Goal: Check status: Check status

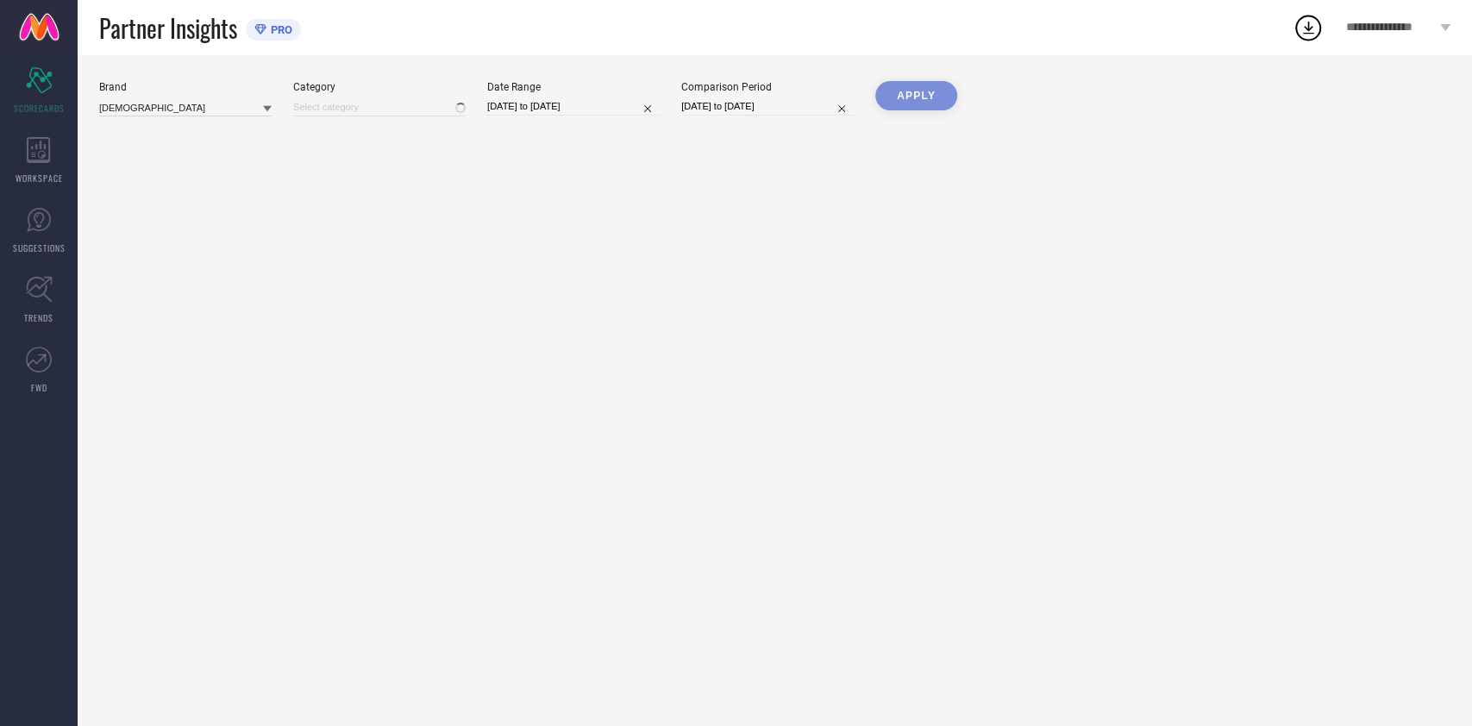
type input "All"
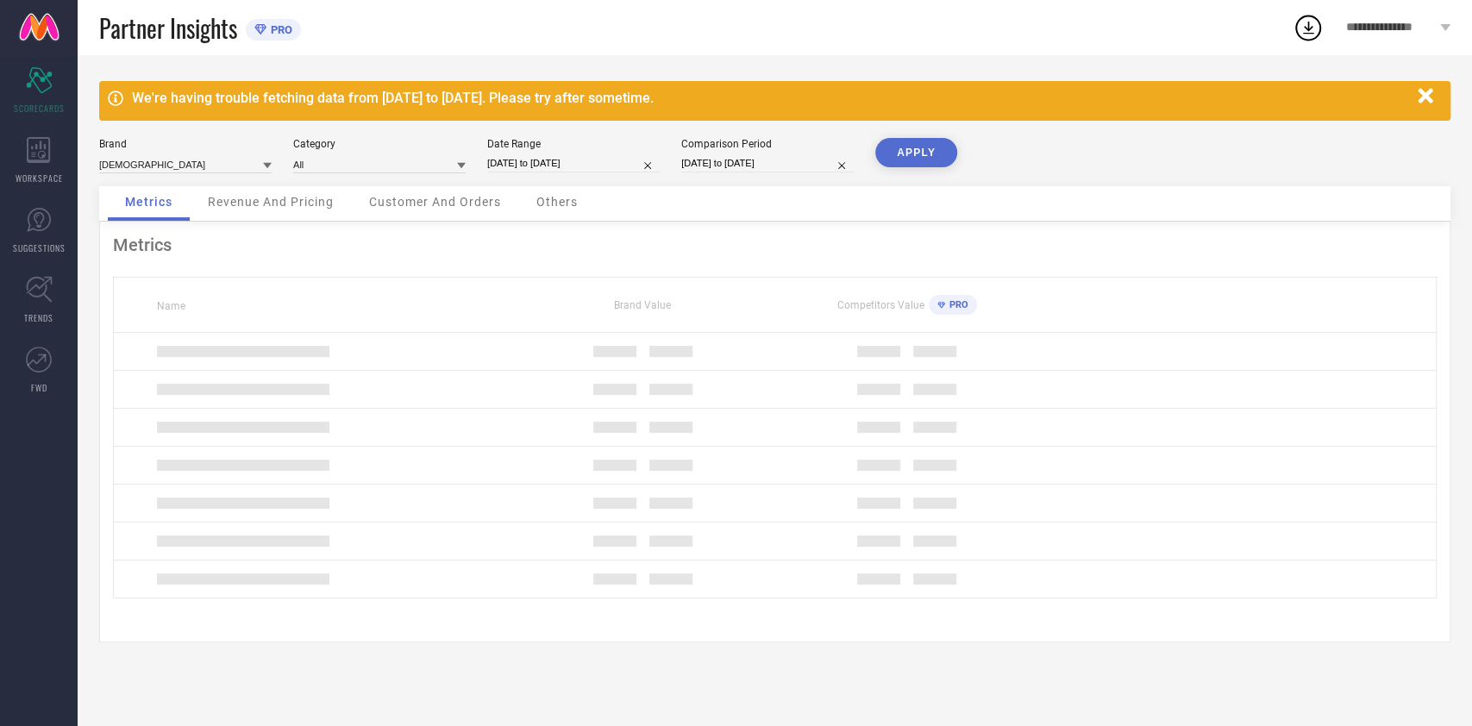
click at [552, 158] on input "[DATE] to [DATE]" at bounding box center [573, 163] width 173 height 18
select select "8"
select select "2025"
select select "9"
select select "2025"
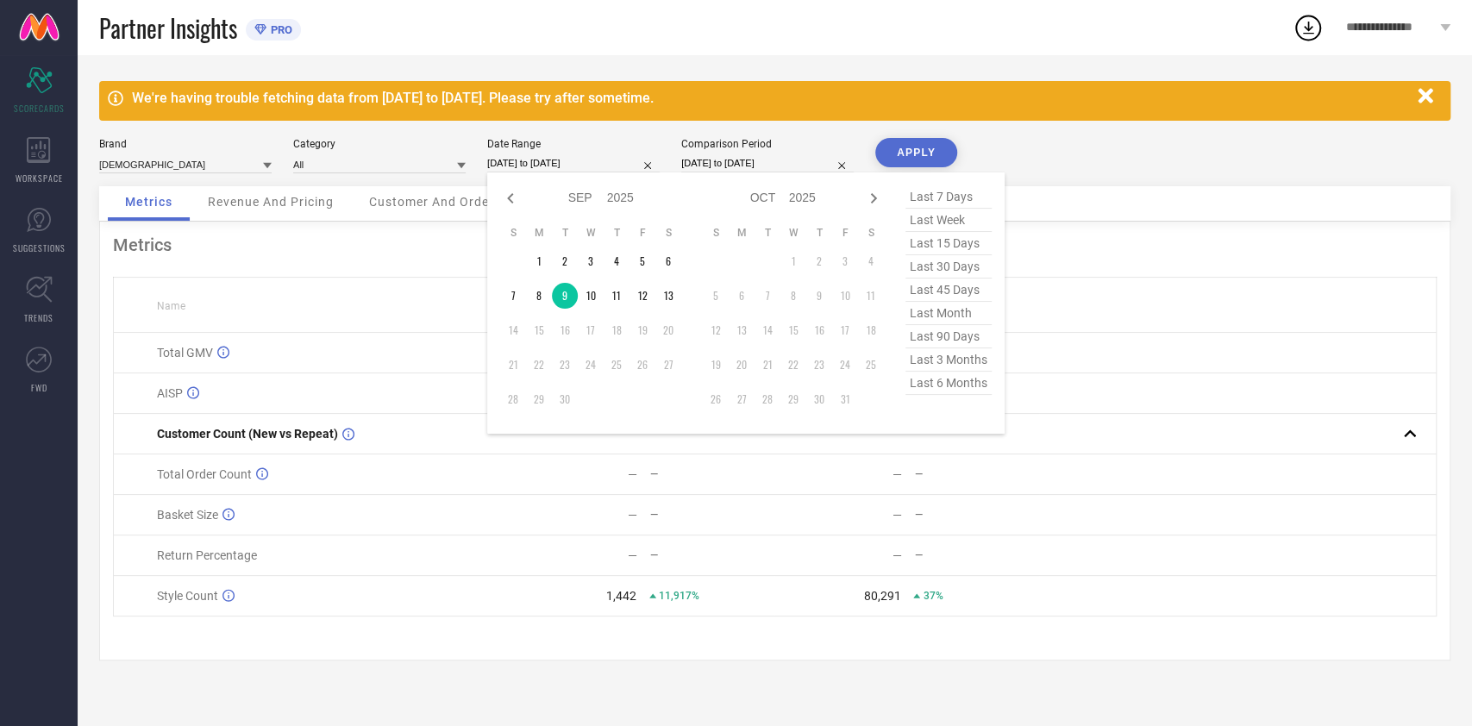
click at [420, 373] on td "Total GMV" at bounding box center [312, 353] width 397 height 41
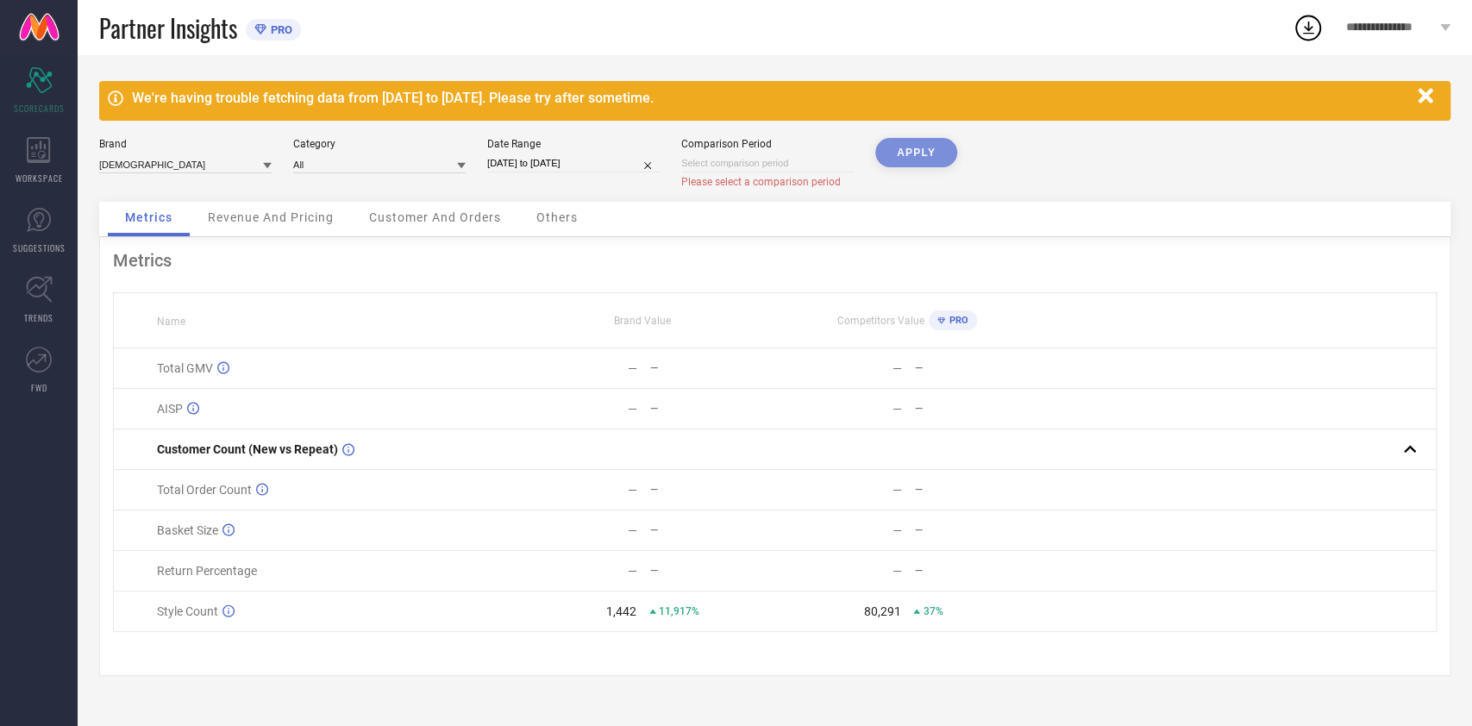
select select "8"
select select "2025"
select select "9"
select select "2025"
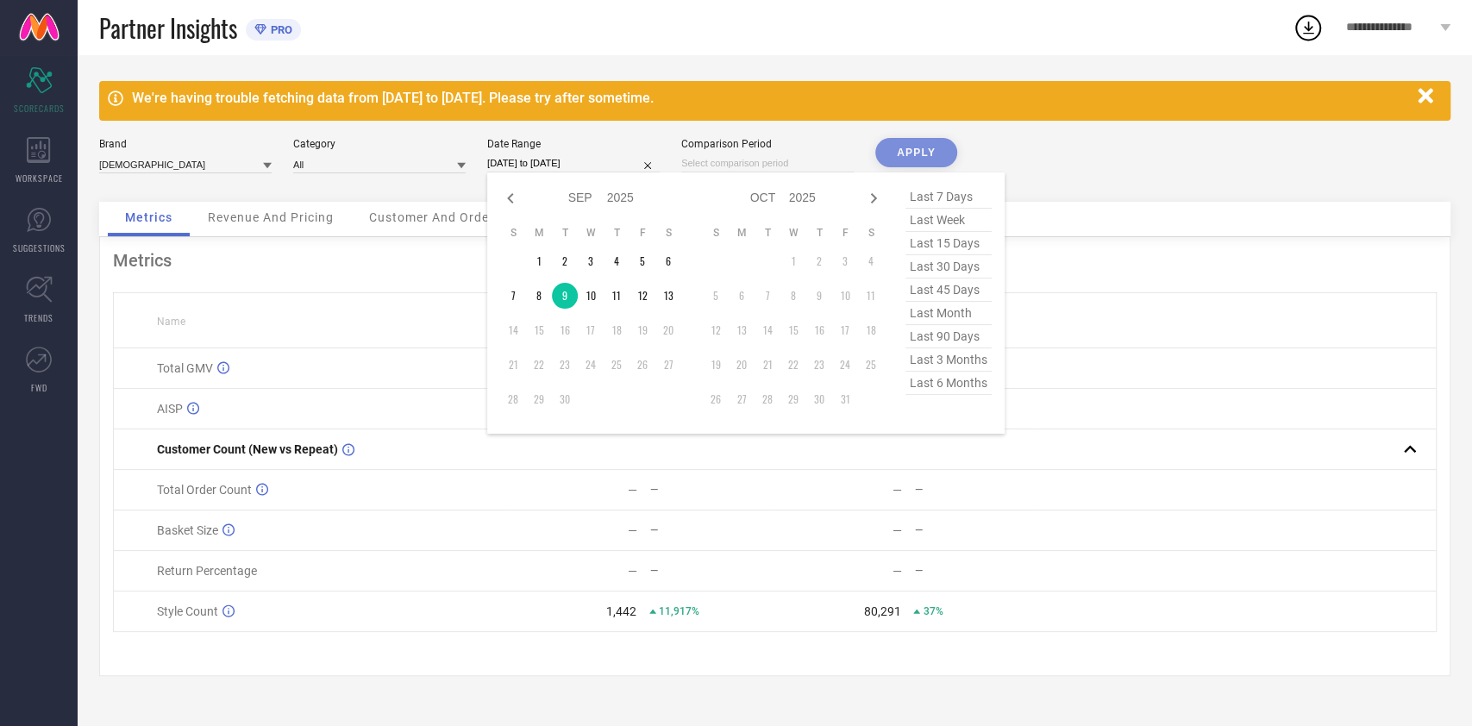
click at [602, 162] on input "[DATE] to [DATE]" at bounding box center [573, 163] width 173 height 18
click at [572, 297] on td "9" at bounding box center [565, 296] width 26 height 26
type input "[DATE] to [DATE]"
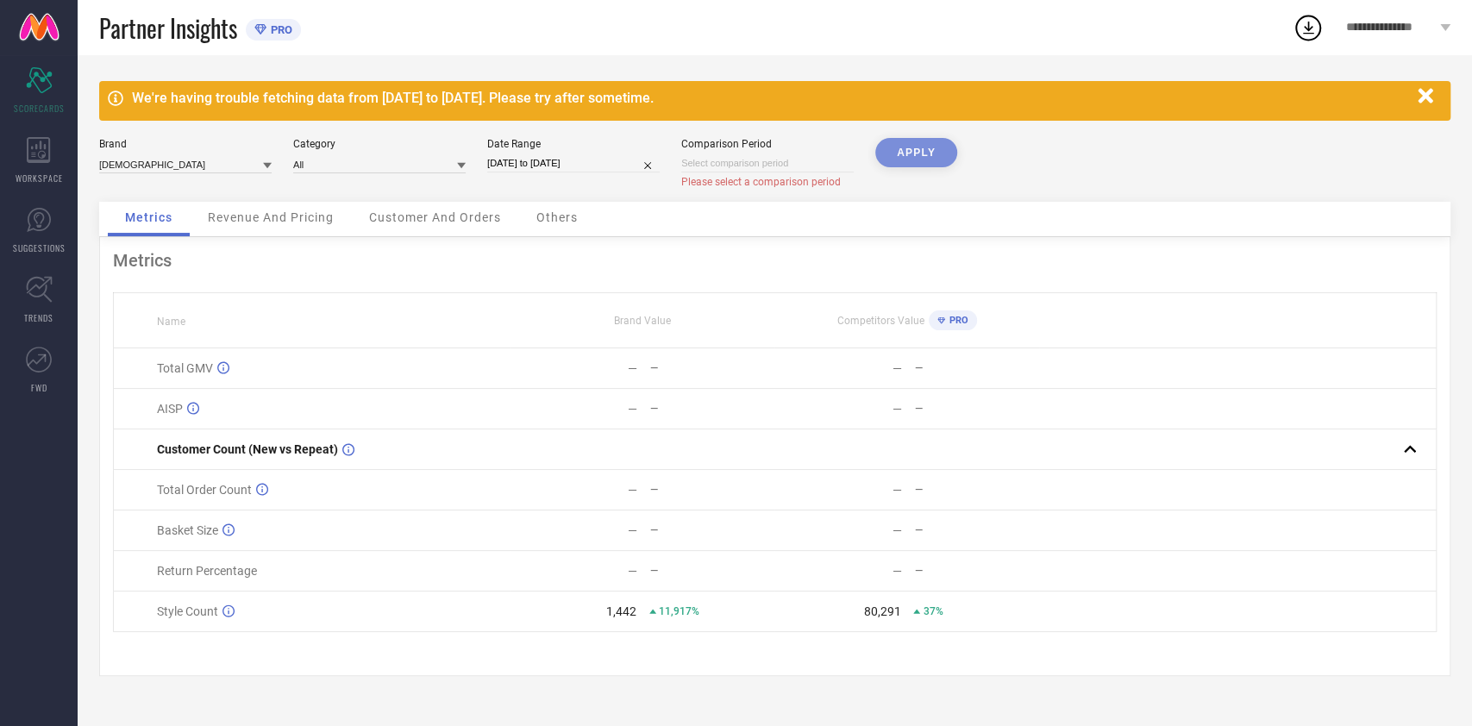
click at [894, 152] on div "APPLY" at bounding box center [916, 170] width 82 height 64
click at [756, 176] on span "Please select a comparison period" at bounding box center [761, 182] width 160 height 12
click at [762, 173] on div "Comparison Period Please select a comparison period" at bounding box center [767, 163] width 173 height 51
click at [780, 155] on input at bounding box center [767, 163] width 173 height 18
select select "8"
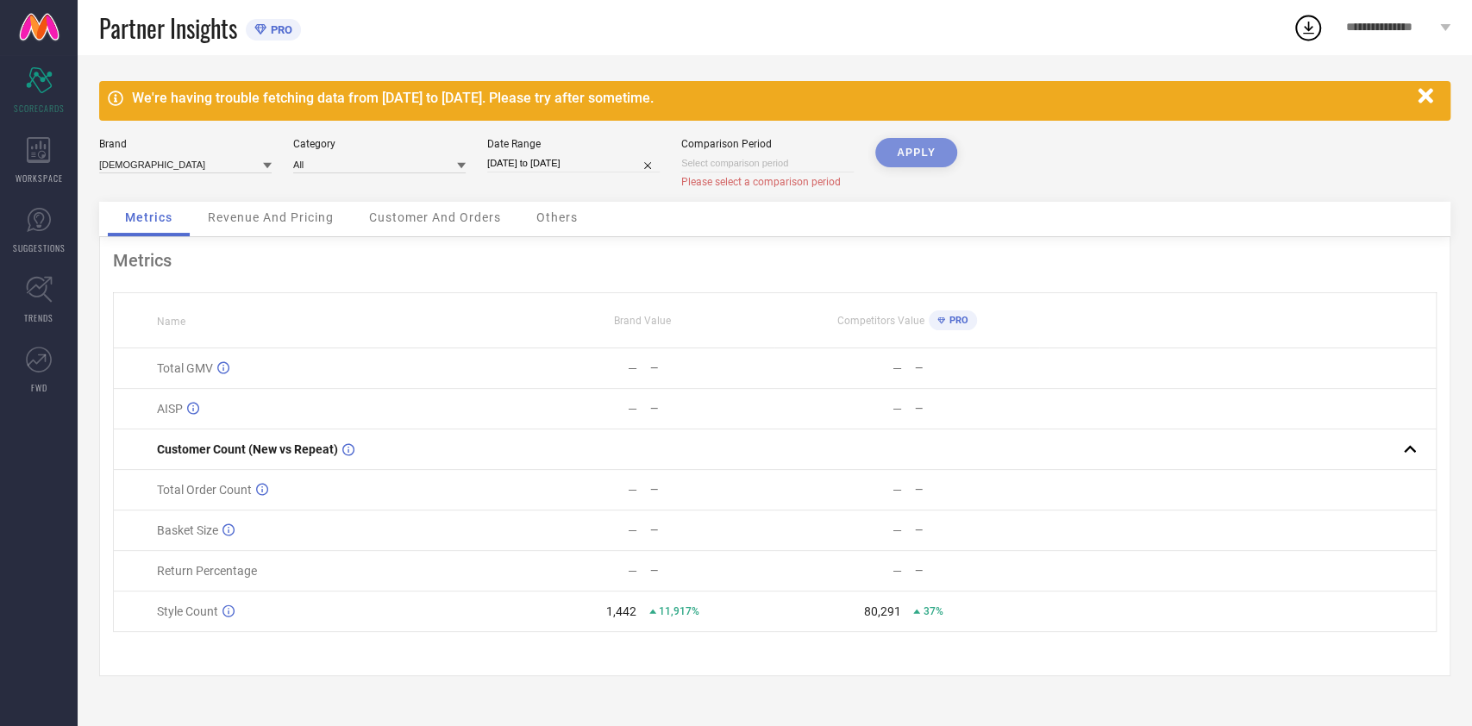
select select "2025"
select select "9"
select select "2025"
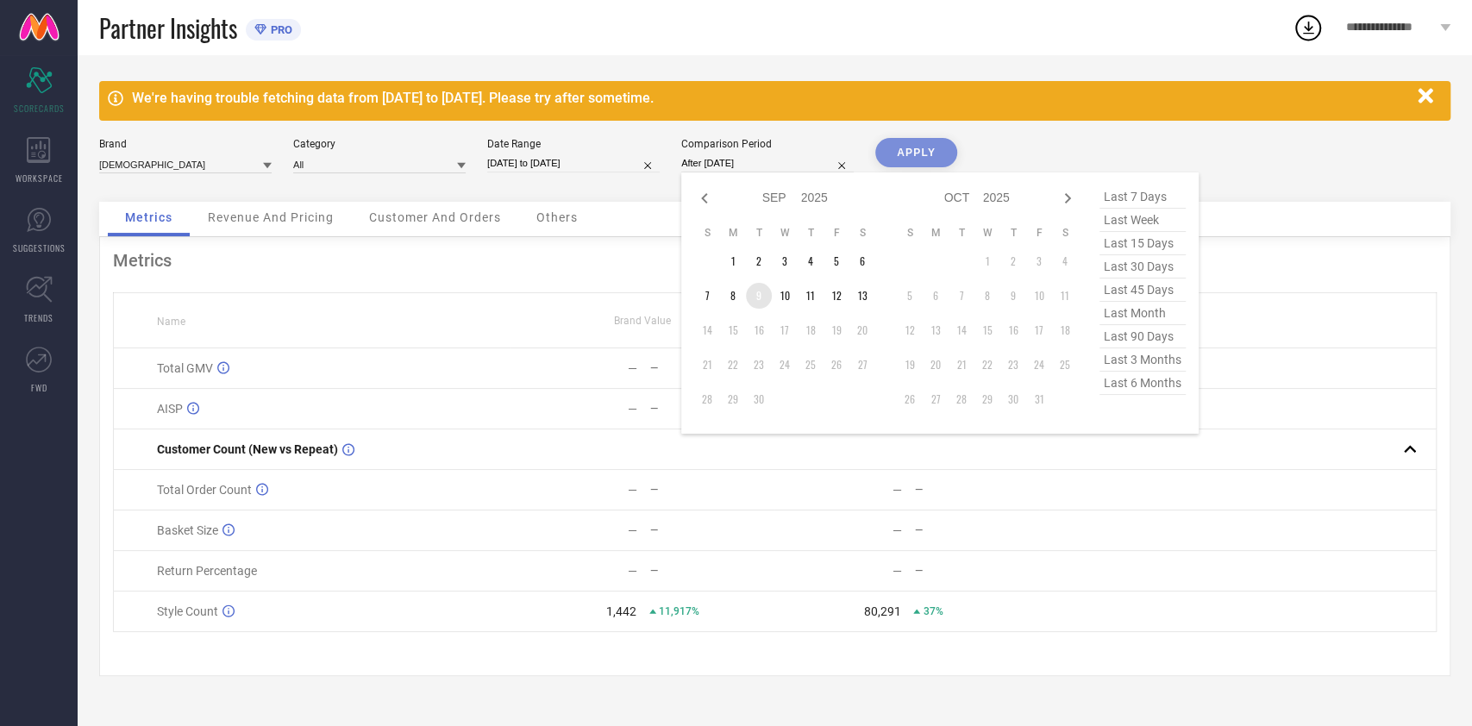
click at [761, 300] on td "9" at bounding box center [759, 296] width 26 height 26
type input "[DATE] to [DATE]"
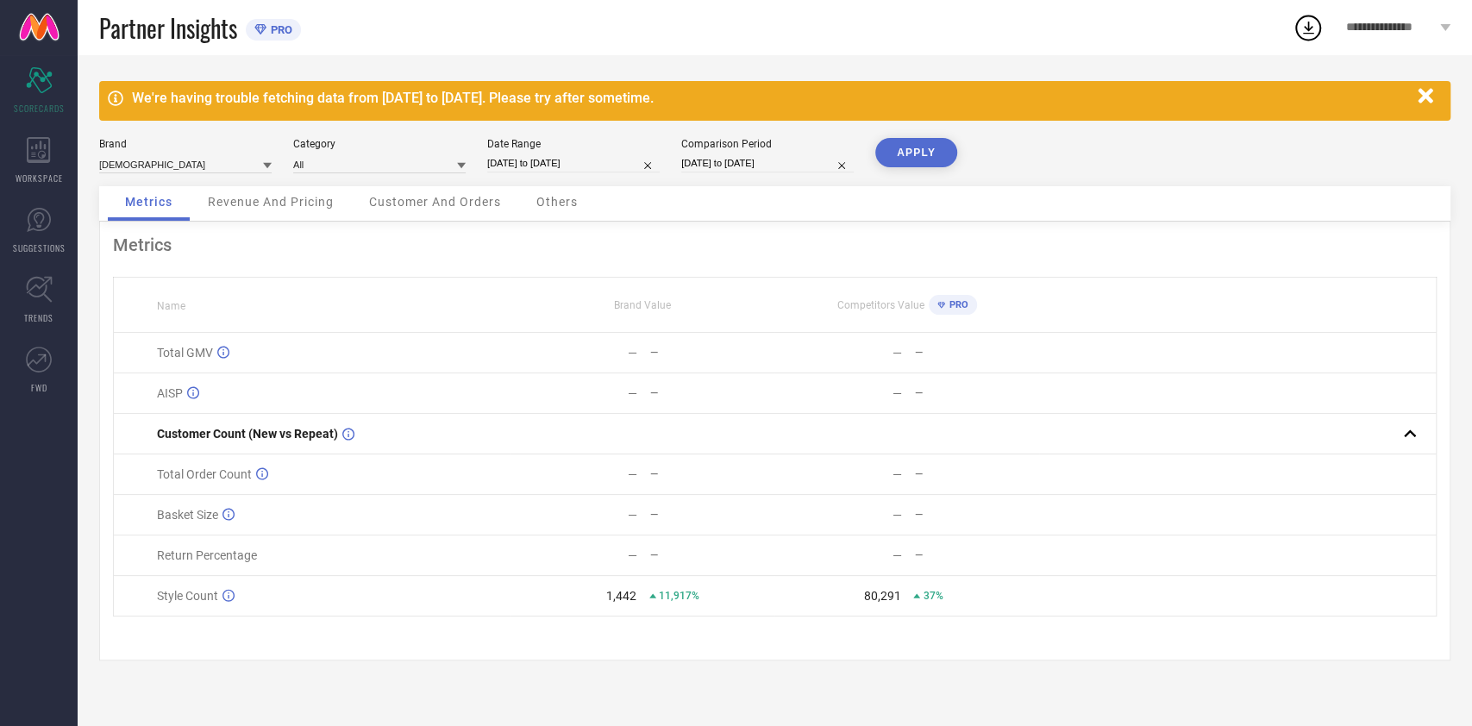
click at [922, 157] on button "APPLY" at bounding box center [916, 152] width 82 height 29
click at [613, 161] on input "[DATE] to [DATE]" at bounding box center [573, 163] width 173 height 18
select select "8"
select select "2025"
select select "9"
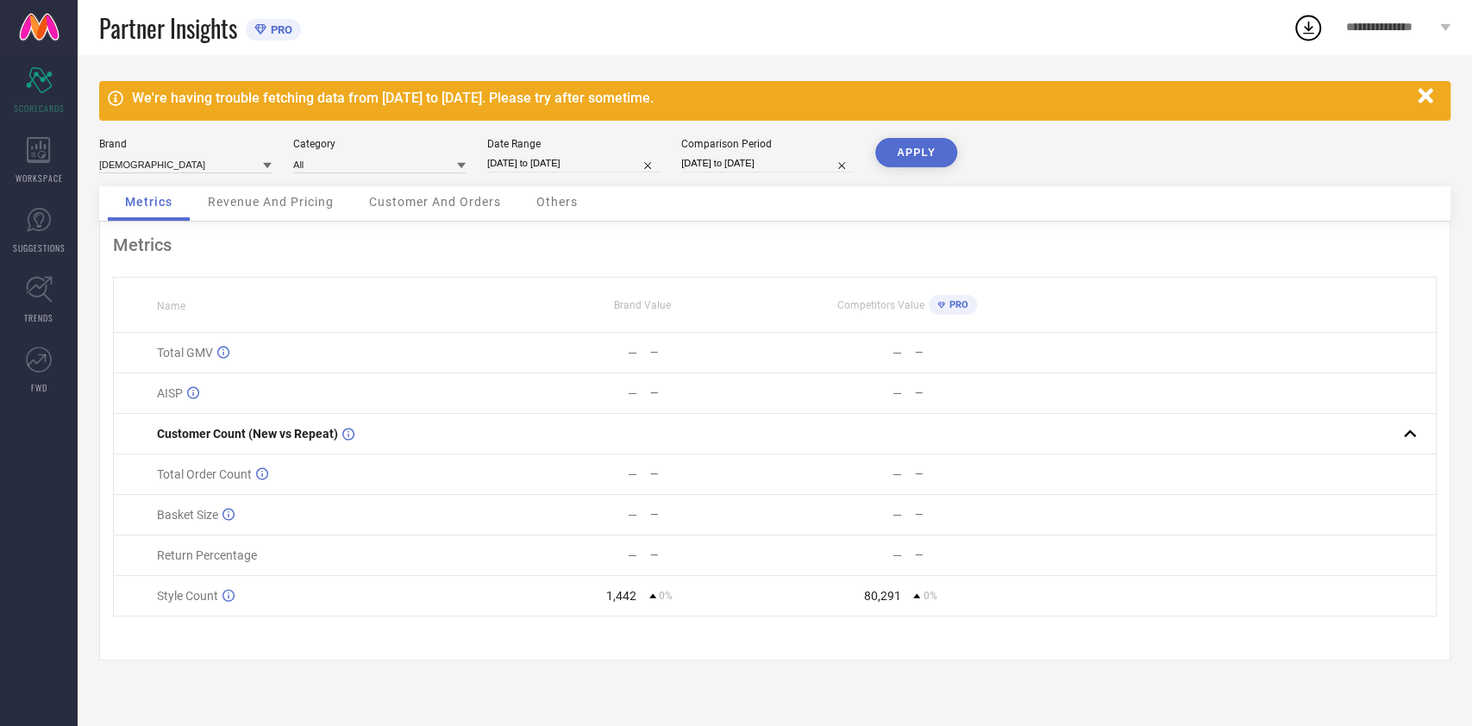
select select "2025"
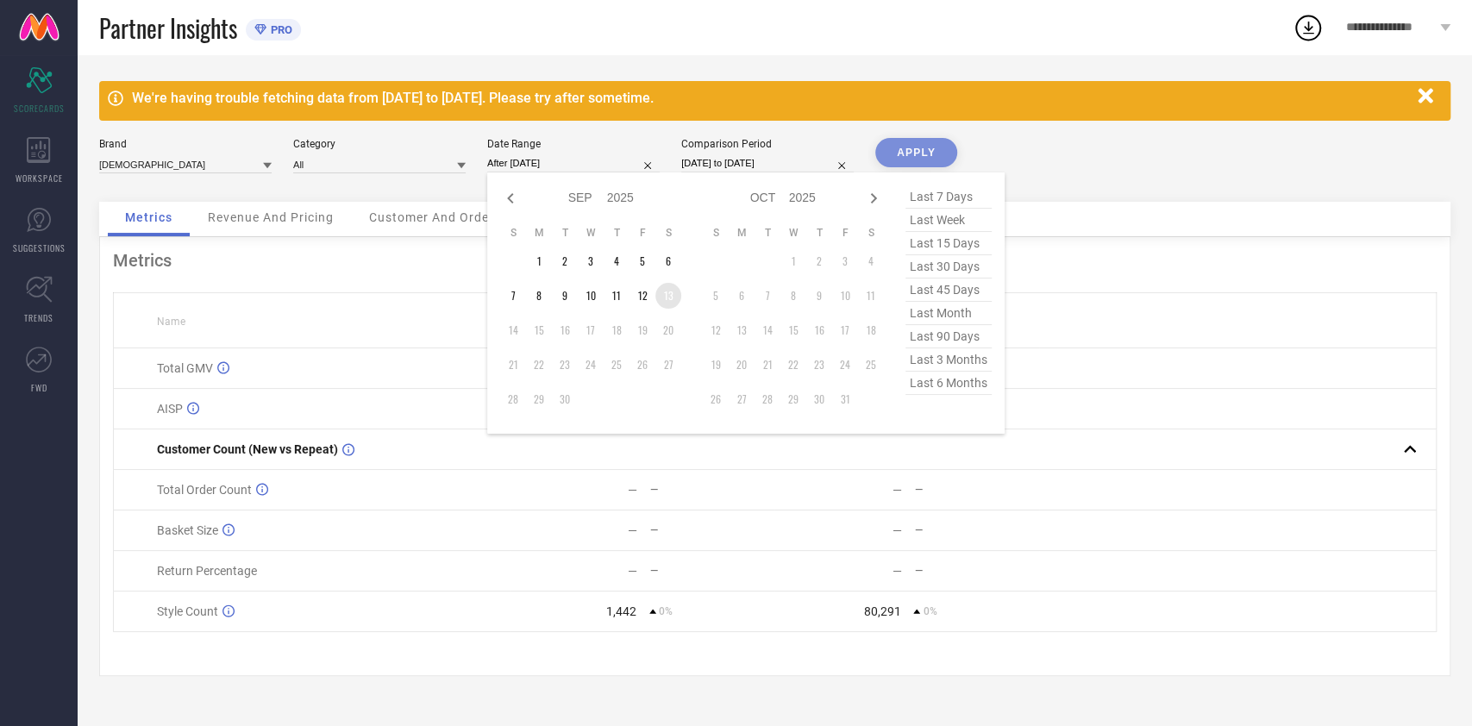
click at [673, 297] on td "13" at bounding box center [669, 296] width 26 height 26
type input "[DATE] to [DATE]"
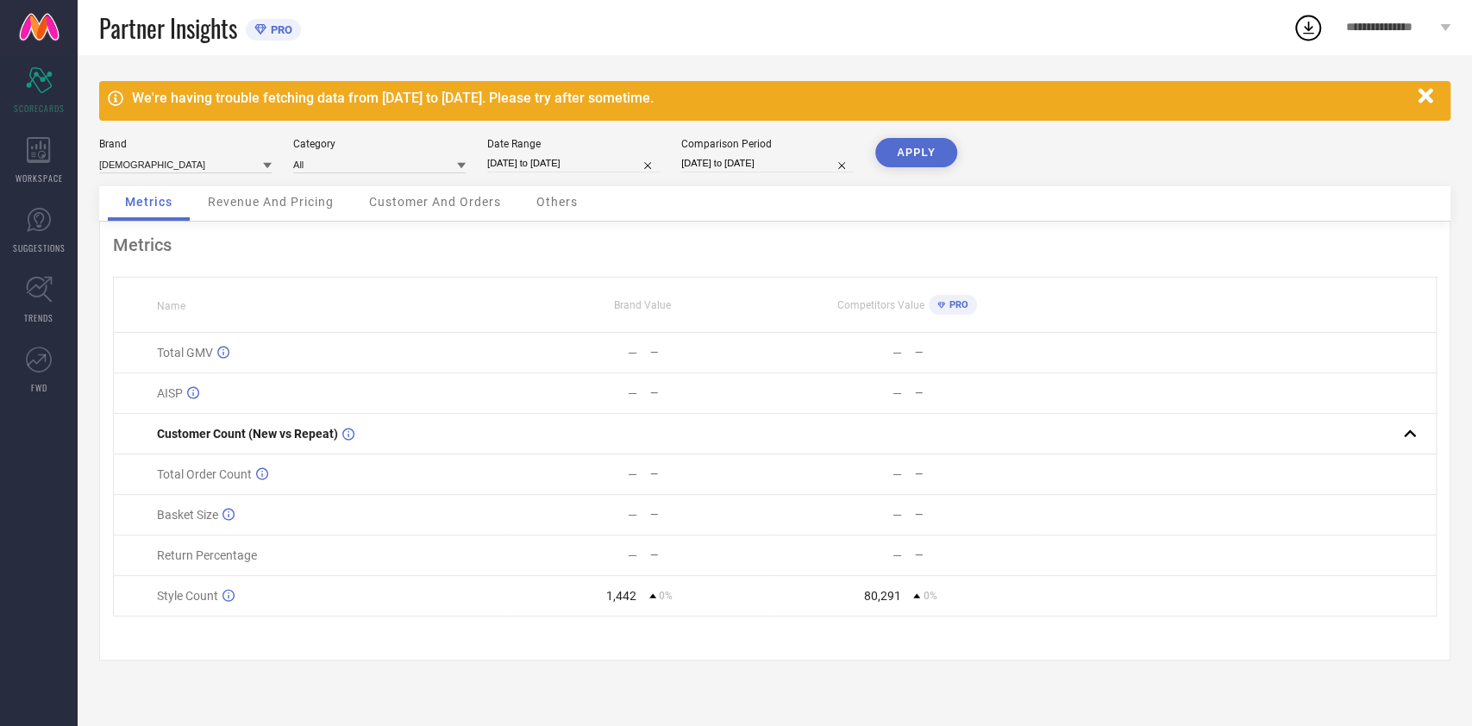
click at [923, 160] on button "APPLY" at bounding box center [916, 152] width 82 height 29
